Goal: Navigation & Orientation: Understand site structure

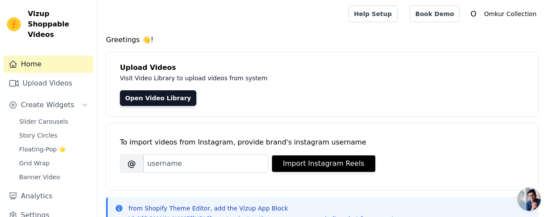
click at [196, 106] on link "Open Video Library" at bounding box center [158, 98] width 76 height 16
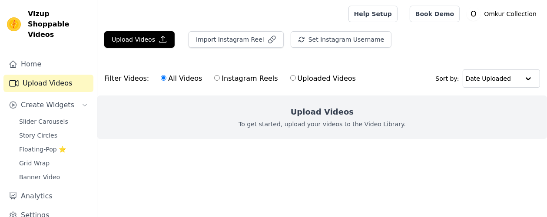
click at [220, 81] on input "Instagram Reels" at bounding box center [217, 78] width 6 height 6
radio input "true"
click at [74, 110] on span "Create Widgets" at bounding box center [47, 105] width 53 height 10
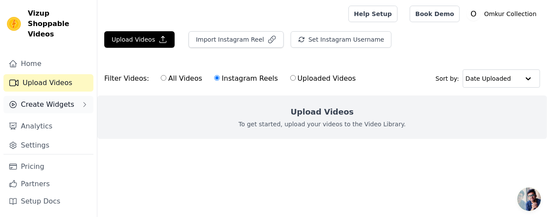
scroll to position [31, 0]
click at [66, 132] on link "Analytics" at bounding box center [48, 126] width 90 height 17
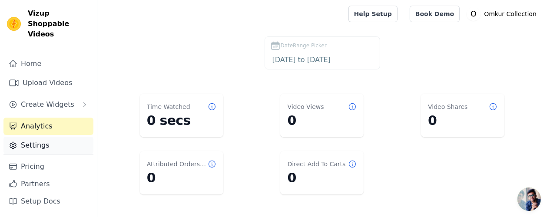
click at [52, 150] on link "Settings" at bounding box center [48, 145] width 90 height 17
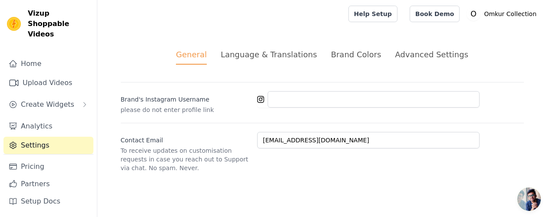
scroll to position [54, 0]
click at [43, 158] on link "Pricing" at bounding box center [48, 166] width 90 height 17
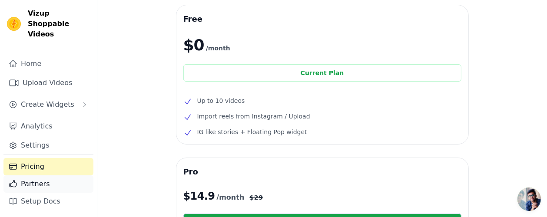
click at [37, 175] on link "Partners" at bounding box center [48, 183] width 90 height 17
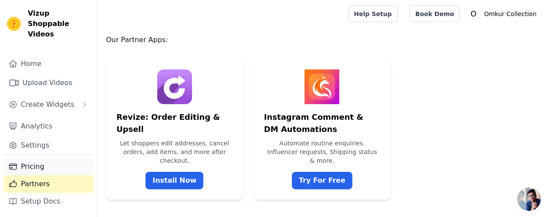
scroll to position [33, 0]
click at [75, 202] on link "Setup Docs" at bounding box center [48, 201] width 90 height 17
click at [51, 73] on link "Home" at bounding box center [48, 64] width 90 height 17
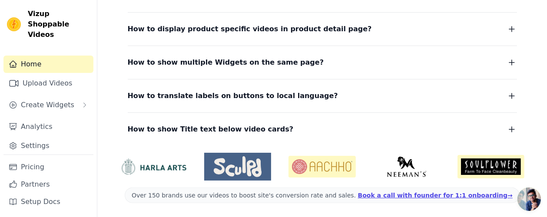
scroll to position [400, 0]
click at [56, 92] on link "Upload Videos" at bounding box center [48, 83] width 90 height 17
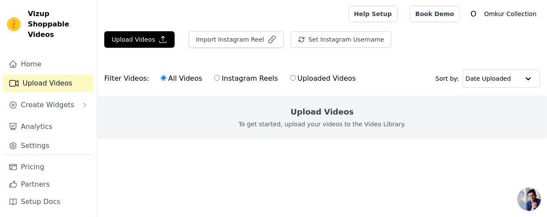
click at [58, 144] on div "Home Upload Videos Create Widgets Analytics Settings" at bounding box center [48, 105] width 90 height 99
click at [57, 114] on button "Create Widgets" at bounding box center [48, 104] width 90 height 17
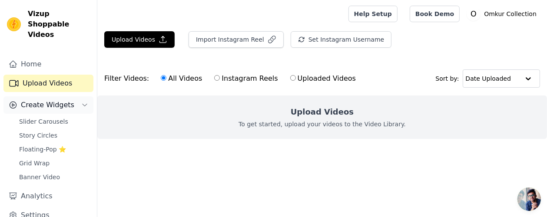
click at [57, 114] on button "Create Widgets" at bounding box center [48, 104] width 90 height 17
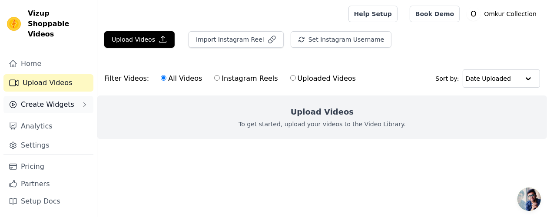
scroll to position [54, 0]
click at [49, 118] on link "Analytics" at bounding box center [48, 126] width 90 height 17
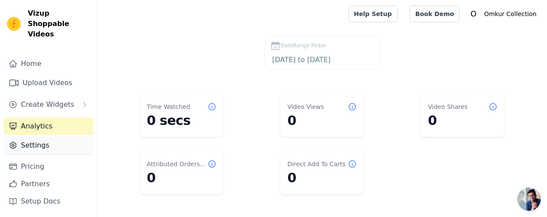
click at [36, 154] on div "Pricing Partners Setup Docs" at bounding box center [48, 185] width 90 height 63
click at [43, 99] on span "Create Widgets" at bounding box center [47, 104] width 53 height 10
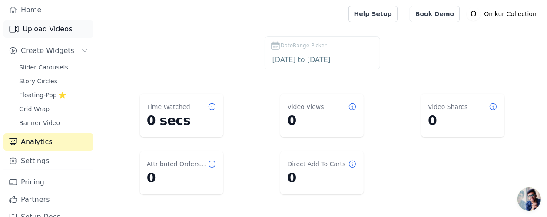
click at [49, 38] on link "Upload Videos" at bounding box center [48, 28] width 90 height 17
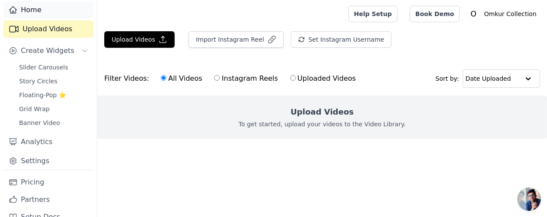
click at [42, 19] on link "Home" at bounding box center [48, 9] width 90 height 17
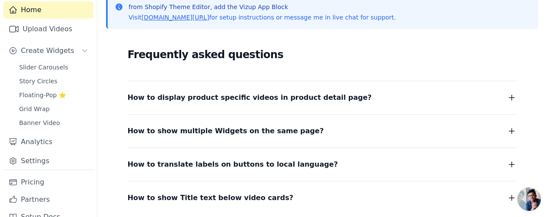
scroll to position [202, 0]
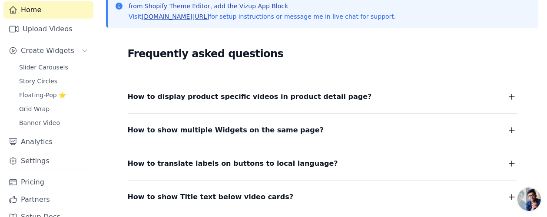
click at [209, 20] on link "[DOMAIN_NAME][URL]" at bounding box center [176, 16] width 68 height 7
